Goal: Complete application form: Complete application form

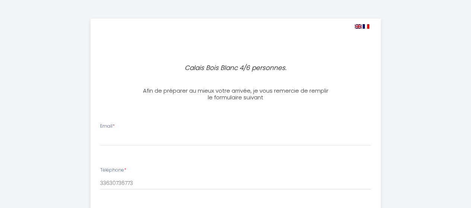
select select
click at [124, 140] on input "Email *" at bounding box center [235, 139] width 271 height 13
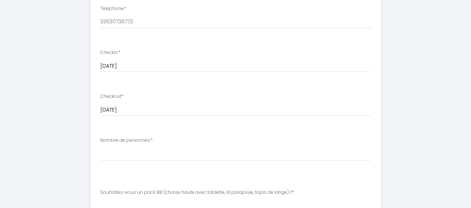
scroll to position [196, 0]
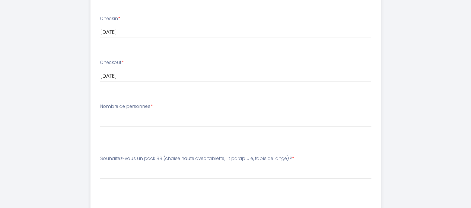
type input "[EMAIL_ADDRESS][DOMAIN_NAME]"
click at [127, 120] on select "[PERSON_NAME] de personnes 1 2 3 4 5 6" at bounding box center [235, 120] width 271 height 14
select select "4"
click at [100, 113] on select "[PERSON_NAME] de personnes 1 2 3 4 5 6" at bounding box center [235, 120] width 271 height 14
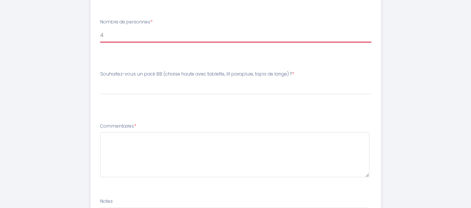
scroll to position [242, 0]
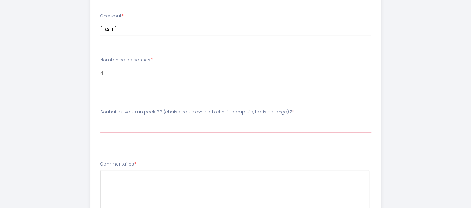
click at [136, 129] on select "[PERSON_NAME]-vous un pack BB (chaise haute avec tablette, lit parapluie, tapis…" at bounding box center [235, 125] width 271 height 14
select select "non"
click at [100, 118] on select "[PERSON_NAME]-vous un pack BB (chaise haute avec tablette, lit parapluie, tapis…" at bounding box center [235, 125] width 271 height 14
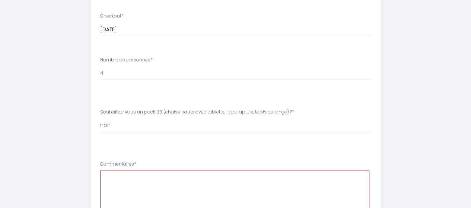
click at [134, 177] on textarea at bounding box center [234, 192] width 269 height 45
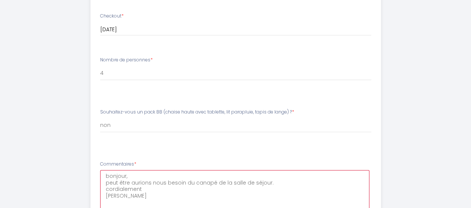
click at [132, 177] on textarea "bonjour, peut être aurions nous besoin du canapé de la salle de séjour. cordial…" at bounding box center [234, 192] width 269 height 45
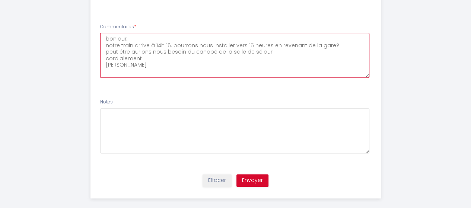
scroll to position [387, 0]
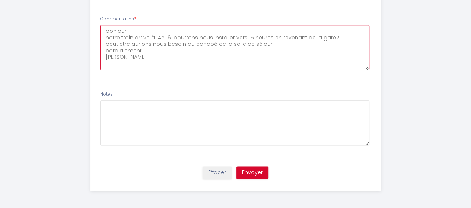
type textarea "bonjour, notre train arrive à 14h 16. pourrons nous installer vers 15 heures en…"
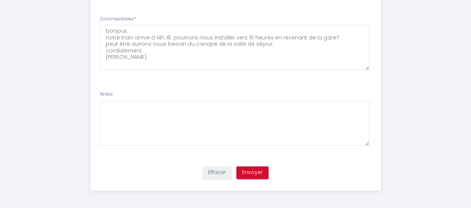
click at [252, 172] on button "Envoyer" at bounding box center [252, 172] width 32 height 13
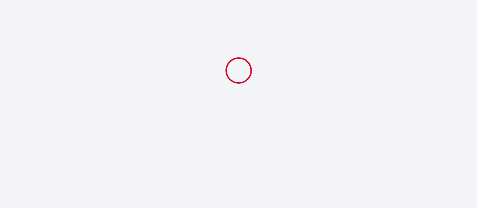
select select "4"
select select "non"
